Goal: Entertainment & Leisure: Consume media (video, audio)

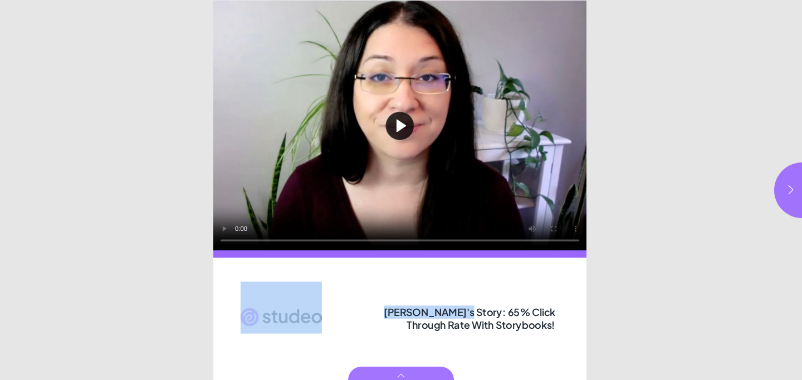
drag, startPoint x: 439, startPoint y: 312, endPoint x: 563, endPoint y: 330, distance: 126.0
click at [563, 330] on div "Play video [PERSON_NAME]'s Story: 65% Click Through Rate With Storybooks!" at bounding box center [400, 191] width 375 height 380
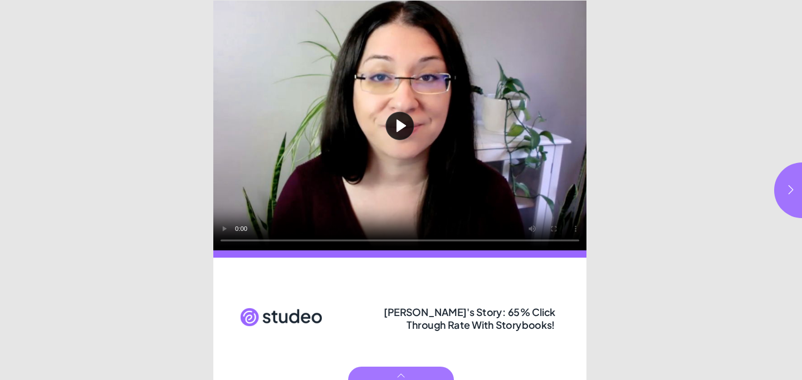
click at [547, 322] on span "[PERSON_NAME]'s Story: 65% Click Through Rate With Storybooks!" at bounding box center [469, 318] width 171 height 26
click at [781, 194] on button "button" at bounding box center [802, 191] width 56 height 56
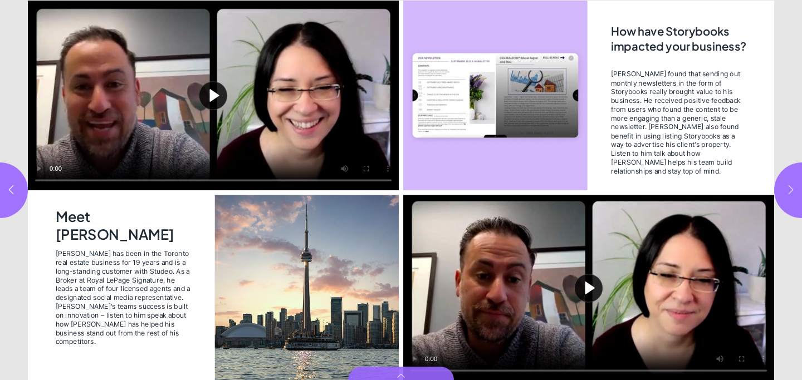
click at [781, 194] on button "button" at bounding box center [802, 191] width 56 height 56
type input "***"
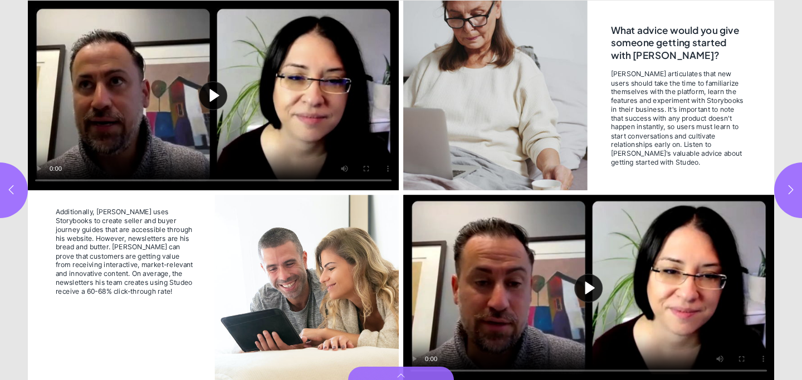
click at [210, 95] on button "Play video" at bounding box center [213, 96] width 371 height 190
drag, startPoint x: 107, startPoint y: 279, endPoint x: 156, endPoint y: 302, distance: 54.3
click at [156, 302] on div "Additionally, [PERSON_NAME] uses Storybooks to create seller and buyer journey …" at bounding box center [125, 259] width 138 height 105
click at [173, 90] on video "Video" at bounding box center [213, 96] width 371 height 190
